Goal: Task Accomplishment & Management: Manage account settings

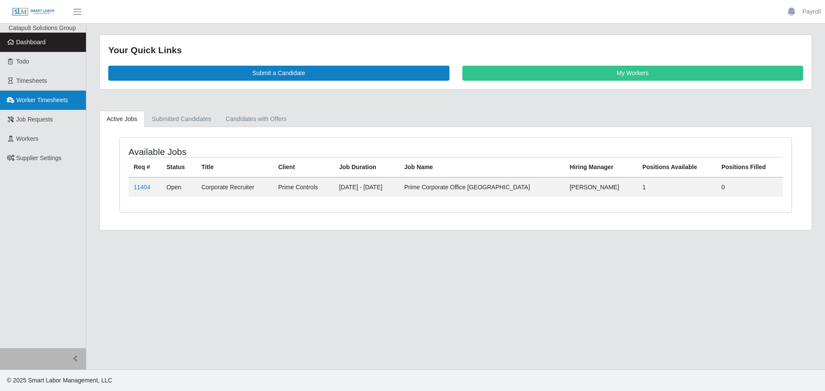
click at [42, 95] on link "Worker Timesheets" at bounding box center [43, 100] width 86 height 19
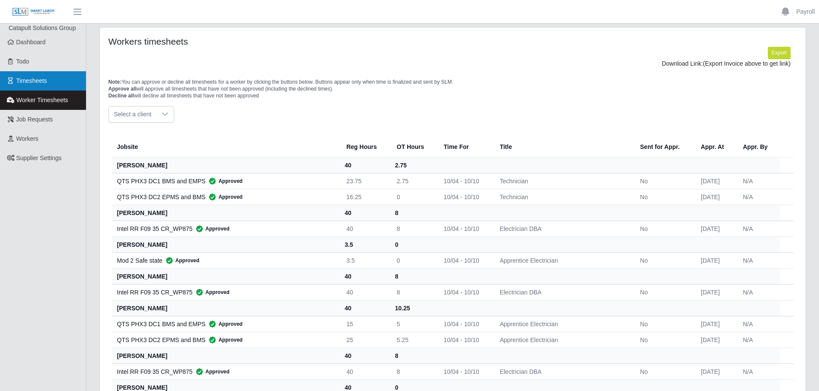
click at [38, 81] on span "Timesheets" at bounding box center [31, 80] width 31 height 7
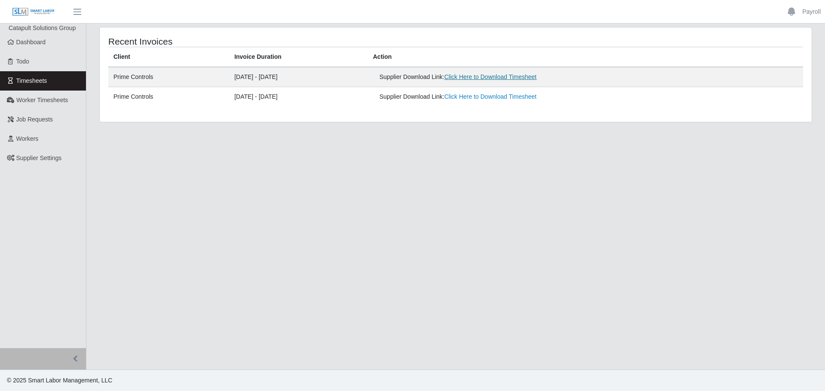
click at [529, 76] on link "Click Here to Download Timesheet" at bounding box center [490, 76] width 92 height 7
